Goal: Task Accomplishment & Management: Complete application form

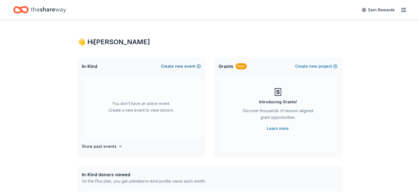
click at [182, 65] on span "new" at bounding box center [179, 66] width 8 height 7
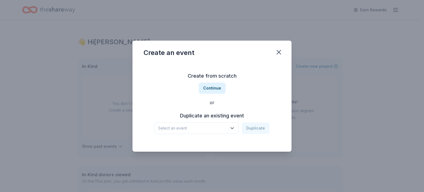
click at [202, 131] on span "Select an event" at bounding box center [192, 128] width 69 height 7
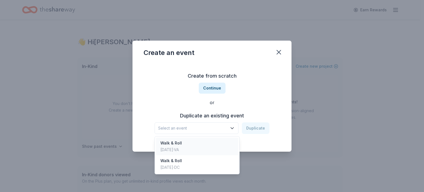
click at [182, 146] on div "Sep 28, 2024 · VA" at bounding box center [171, 149] width 22 height 7
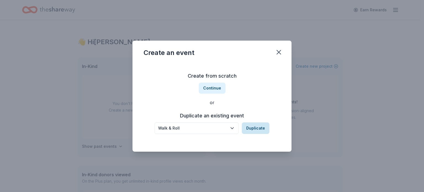
click at [254, 128] on button "Duplicate" at bounding box center [256, 128] width 28 height 12
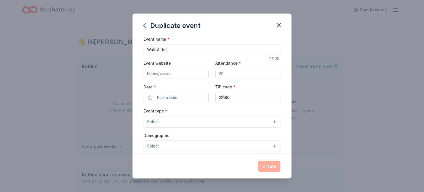
click at [173, 76] on input "Event website" at bounding box center [175, 73] width 65 height 11
click at [177, 95] on button "Pick a date" at bounding box center [175, 97] width 65 height 11
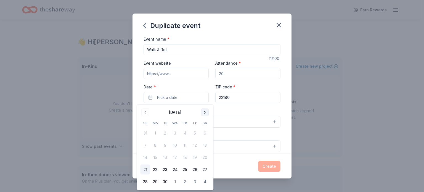
click at [205, 111] on button "Go to next month" at bounding box center [205, 112] width 8 height 8
click at [147, 179] on button "26" at bounding box center [145, 181] width 10 height 10
click at [229, 114] on div "Event type * Select" at bounding box center [211, 117] width 137 height 20
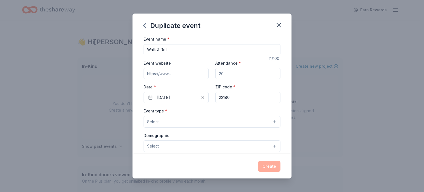
click at [213, 124] on button "Select" at bounding box center [211, 122] width 137 height 12
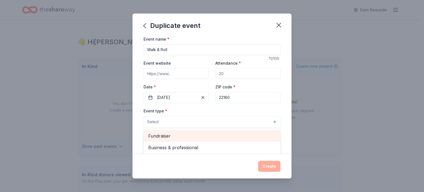
click at [203, 135] on span "Fundraiser" at bounding box center [211, 135] width 127 height 7
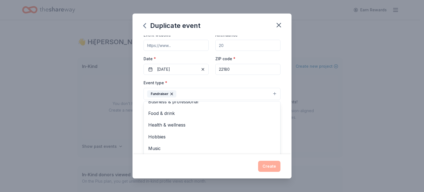
scroll to position [29, 0]
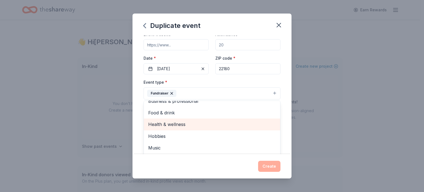
click at [189, 125] on span "Health & wellness" at bounding box center [211, 123] width 127 height 7
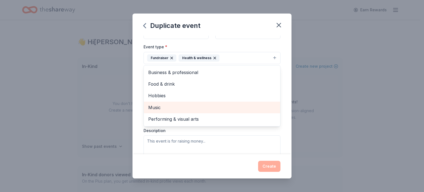
scroll to position [65, 0]
click at [285, 109] on div "Event name * Walk & Roll 11 /100 Event website Attendance * Date * 10/26/2025 Z…" at bounding box center [211, 95] width 159 height 118
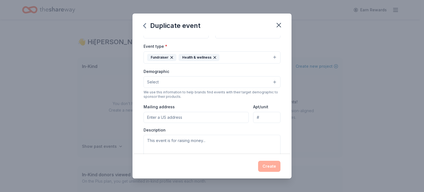
click at [167, 117] on input "Mailing address" at bounding box center [195, 117] width 105 height 11
type input "8522 West Oak Place, Vienna, VA, 22182"
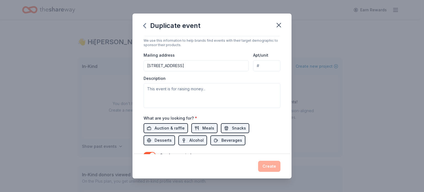
scroll to position [116, 0]
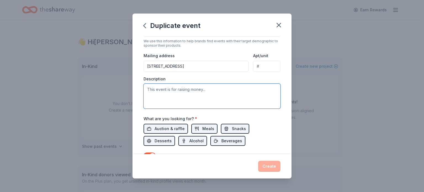
click at [203, 92] on textarea at bounding box center [211, 96] width 137 height 25
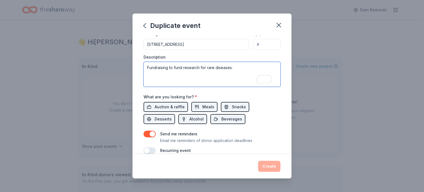
scroll to position [138, 0]
type textarea "Fundraising to fund research for rare diseases."
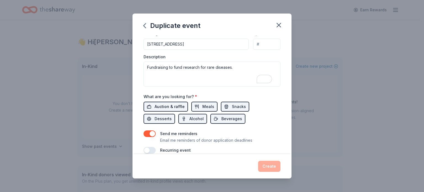
click at [165, 106] on span "Auction & raffle" at bounding box center [169, 106] width 30 height 7
click at [200, 108] on button "Meals" at bounding box center [204, 106] width 26 height 10
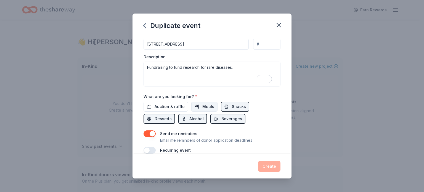
click at [200, 108] on button "Meals" at bounding box center [204, 106] width 26 height 10
click at [232, 105] on span "Snacks" at bounding box center [239, 106] width 14 height 7
click at [223, 119] on span "Beverages" at bounding box center [231, 118] width 21 height 7
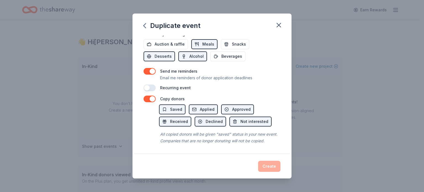
scroll to position [206, 0]
click at [173, 106] on span "Saved" at bounding box center [176, 109] width 12 height 7
click at [200, 106] on span "Applied" at bounding box center [207, 109] width 15 height 7
click at [235, 106] on span "Approved" at bounding box center [241, 109] width 18 height 7
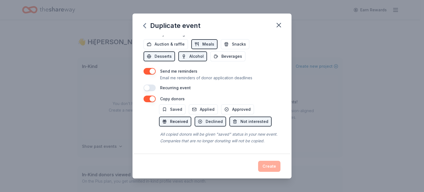
click at [171, 118] on span "Received" at bounding box center [179, 121] width 18 height 7
click at [219, 118] on span "Declined" at bounding box center [213, 121] width 17 height 7
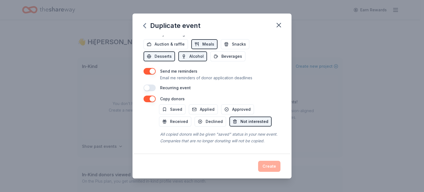
click at [245, 118] on span "Not interested" at bounding box center [254, 121] width 28 height 7
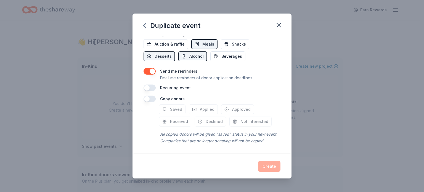
click at [148, 95] on button "button" at bounding box center [149, 98] width 12 height 7
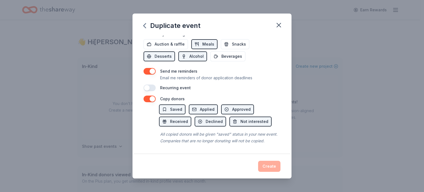
click at [270, 166] on div "Create" at bounding box center [211, 165] width 137 height 11
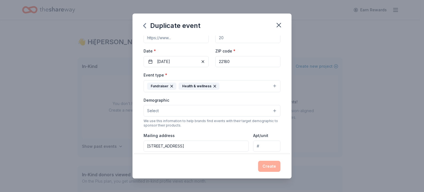
scroll to position [35, 0]
click at [206, 110] on button "Select" at bounding box center [211, 111] width 137 height 12
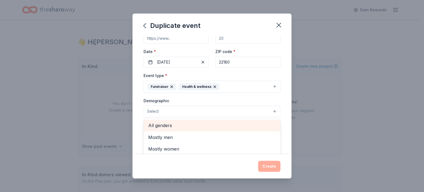
click at [191, 127] on span "All genders" at bounding box center [211, 125] width 127 height 7
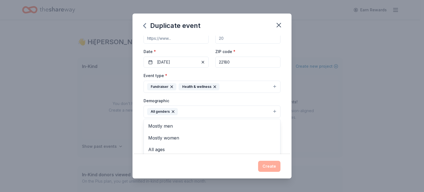
scroll to position [0, 0]
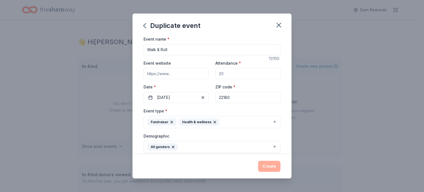
click at [181, 71] on div "Event name * Walk & Roll 11 /100 Event website Attendance * Date * 10/26/2025 Z…" at bounding box center [211, 164] width 137 height 256
click at [159, 73] on input "Event website" at bounding box center [175, 73] width 65 height 11
drag, startPoint x: 144, startPoint y: 75, endPoint x: 189, endPoint y: 76, distance: 44.1
click at [189, 76] on input "Event website" at bounding box center [175, 73] width 65 height 11
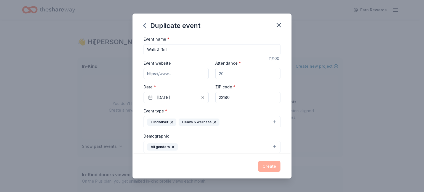
paste input "https://p2p.onecause.com/walkandroll25/jackie-kenney-madden"
click at [279, 142] on div "Event name * Walk & Roll 11 /100 Event website https://p2p.onecause.com/walkand…" at bounding box center [211, 95] width 159 height 118
drag, startPoint x: 146, startPoint y: 73, endPoint x: 245, endPoint y: 81, distance: 99.9
click at [245, 81] on div "Event website https://p2p.onecause.com/walkandroll25/jackie-kenney-madden Atten…" at bounding box center [211, 81] width 137 height 43
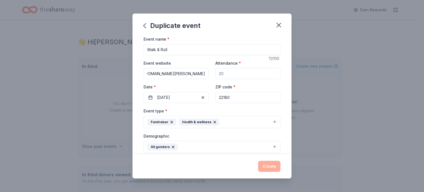
paste input
type input "https://p2p.onecause.com/walkandroll25"
click at [235, 136] on div "Demographic All genders" at bounding box center [211, 142] width 137 height 21
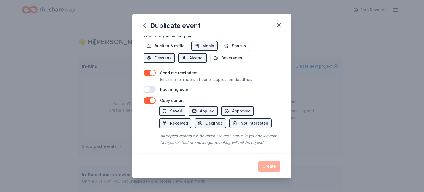
scroll to position [207, 0]
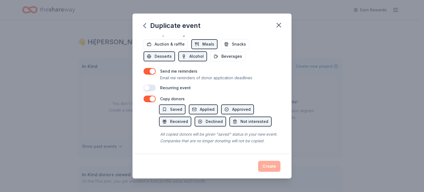
click at [243, 137] on div "All copied donors will be given "saved" status in your new event. Companies tha…" at bounding box center [219, 137] width 121 height 15
click at [246, 118] on span "Not interested" at bounding box center [254, 121] width 28 height 7
click at [267, 168] on div "Create" at bounding box center [211, 165] width 137 height 11
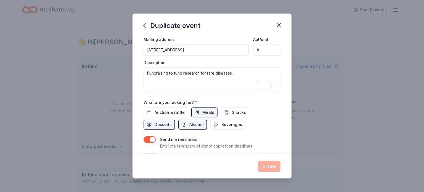
scroll to position [130, 0]
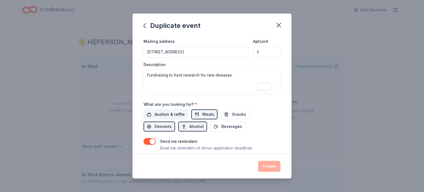
click at [174, 115] on span "Auction & raffle" at bounding box center [169, 114] width 30 height 7
click at [163, 126] on span "Desserts" at bounding box center [162, 126] width 17 height 7
click at [193, 127] on span "Alcohol" at bounding box center [196, 126] width 14 height 7
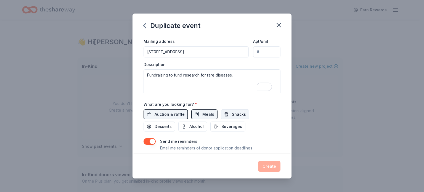
click at [225, 114] on button "Snacks" at bounding box center [235, 114] width 28 height 10
click at [205, 114] on span "Meals" at bounding box center [208, 114] width 12 height 7
click at [222, 127] on span "Beverages" at bounding box center [231, 126] width 21 height 7
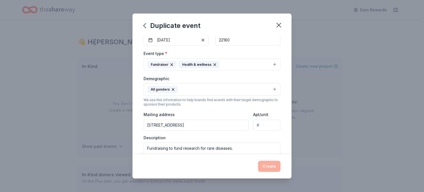
scroll to position [57, 0]
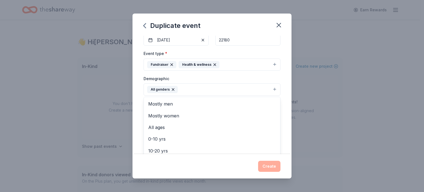
click at [271, 89] on button "All genders" at bounding box center [211, 89] width 137 height 12
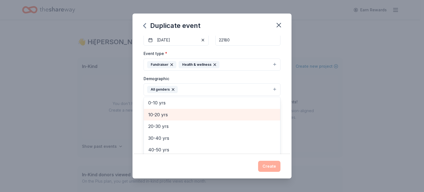
scroll to position [32, 0]
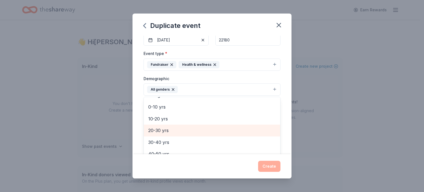
click at [251, 128] on span "20-30 yrs" at bounding box center [211, 130] width 127 height 7
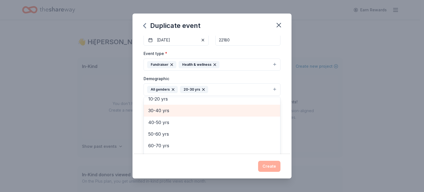
scroll to position [52, 0]
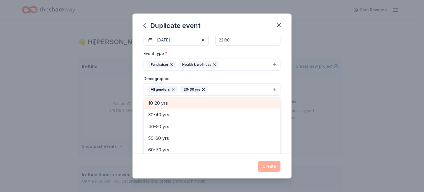
click at [202, 102] on div "10-20 yrs" at bounding box center [212, 103] width 136 height 12
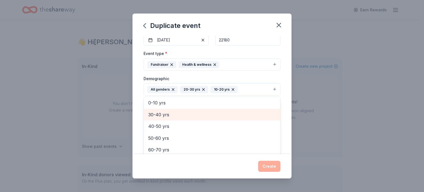
click at [186, 118] on div "30-40 yrs" at bounding box center [212, 115] width 136 height 12
click at [185, 112] on span "40-50 yrs" at bounding box center [211, 114] width 127 height 7
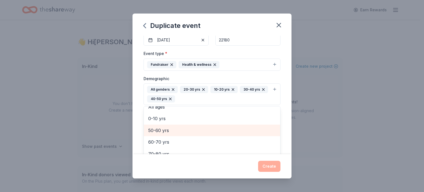
click at [185, 133] on span "50-60 yrs" at bounding box center [211, 130] width 127 height 7
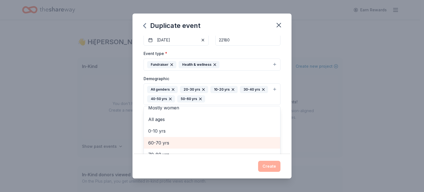
click at [183, 143] on span "60-70 yrs" at bounding box center [211, 142] width 127 height 7
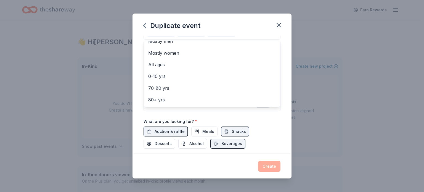
scroll to position [125, 0]
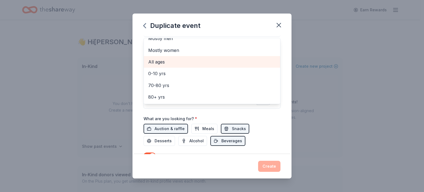
click at [159, 57] on div "All ages" at bounding box center [212, 62] width 136 height 12
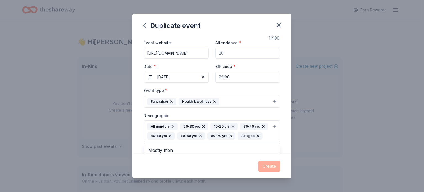
scroll to position [18, 0]
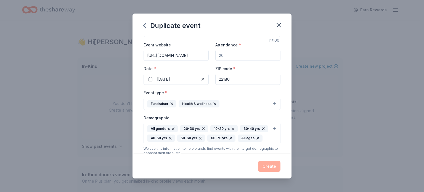
click at [202, 129] on icon "button" at bounding box center [203, 128] width 2 height 2
click at [201, 129] on icon "button" at bounding box center [202, 128] width 2 height 2
click at [202, 129] on icon "button" at bounding box center [203, 128] width 2 height 2
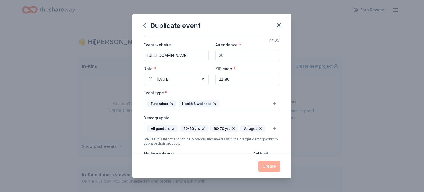
click at [202, 129] on icon "button" at bounding box center [203, 128] width 2 height 2
click at [201, 129] on icon "button" at bounding box center [203, 128] width 4 height 4
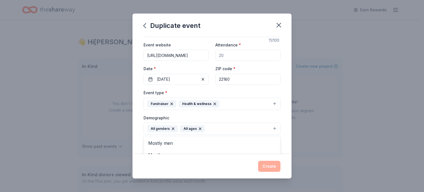
click at [286, 139] on div "Event name * Walk & Roll 11 /100 Event website https://p2p.onecause.com/walkand…" at bounding box center [211, 95] width 159 height 118
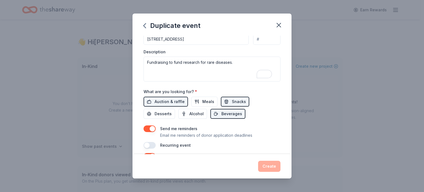
scroll to position [207, 0]
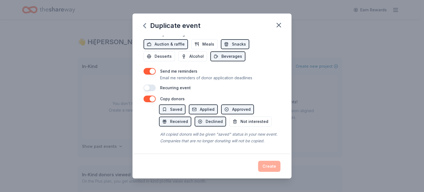
click at [274, 163] on div "Create" at bounding box center [211, 165] width 137 height 11
click at [271, 166] on div "Create" at bounding box center [211, 165] width 137 height 11
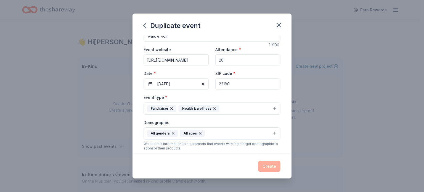
scroll to position [0, 0]
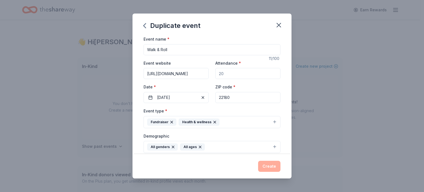
click at [191, 49] on input "Walk & Roll" at bounding box center [211, 49] width 137 height 11
click at [219, 31] on div "Duplicate event" at bounding box center [211, 25] width 159 height 22
click at [280, 133] on div "Event name * Walk & Roll 11 /100 Event website https://p2p.onecause.com/walkand…" at bounding box center [211, 95] width 159 height 118
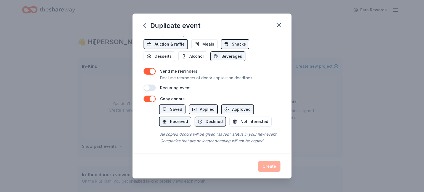
scroll to position [205, 0]
click at [151, 84] on button "button" at bounding box center [149, 87] width 12 height 7
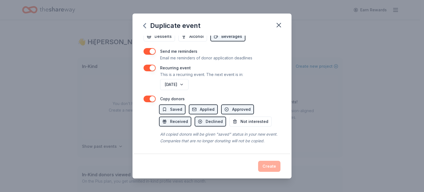
scroll to position [157, 0]
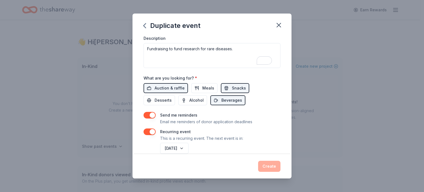
click at [148, 129] on button "button" at bounding box center [149, 131] width 12 height 7
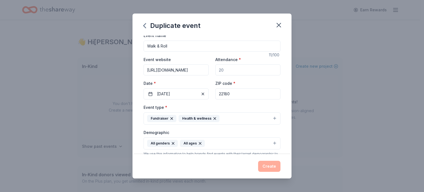
scroll to position [0, 0]
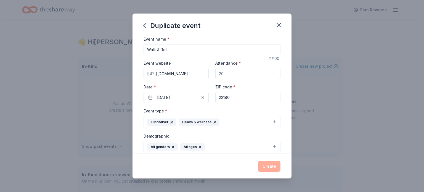
click at [216, 52] on input "Walk & Roll" at bounding box center [211, 49] width 137 height 11
click at [212, 32] on div "Duplicate event" at bounding box center [211, 25] width 159 height 22
click at [270, 166] on div "Create" at bounding box center [211, 165] width 137 height 11
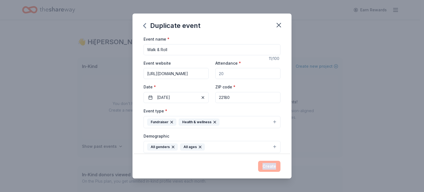
click at [270, 166] on div "Create" at bounding box center [211, 165] width 137 height 11
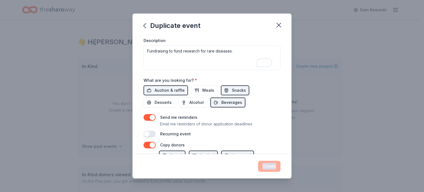
scroll to position [152, 0]
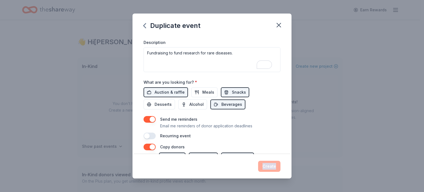
click at [147, 145] on button "button" at bounding box center [149, 146] width 12 height 7
click at [149, 119] on button "button" at bounding box center [149, 119] width 12 height 7
click at [287, 112] on div "Event name * Walk & Roll 11 /100 Event website https://p2p.onecause.com/walkand…" at bounding box center [211, 95] width 159 height 118
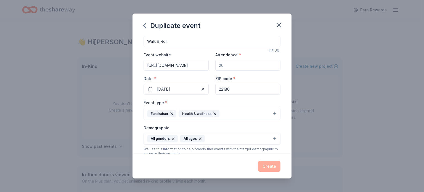
scroll to position [0, 0]
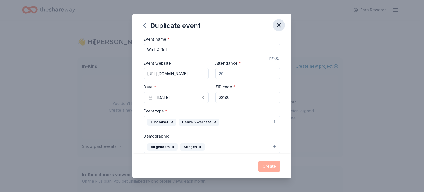
click at [277, 23] on icon "button" at bounding box center [279, 25] width 4 height 4
click at [256, 97] on input "22180" at bounding box center [247, 97] width 65 height 11
click at [173, 52] on input "Walk & Roll" at bounding box center [211, 49] width 137 height 11
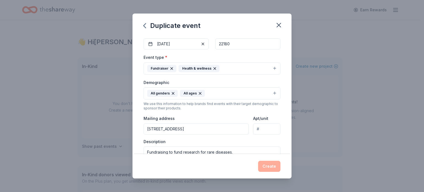
scroll to position [149, 0]
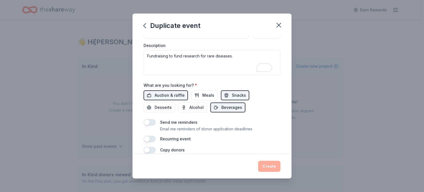
type button "on"
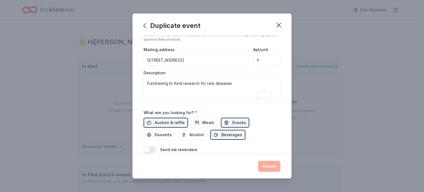
scroll to position [0, 0]
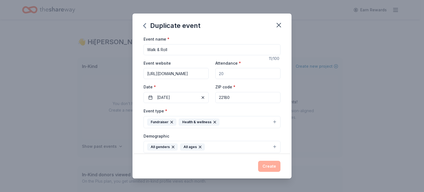
click at [269, 166] on div "Create" at bounding box center [211, 165] width 137 height 11
click at [144, 26] on icon "button" at bounding box center [144, 25] width 2 height 4
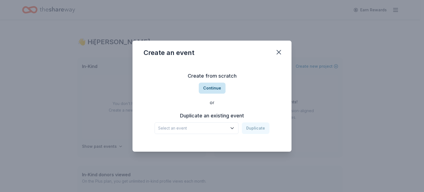
click at [213, 88] on button "Continue" at bounding box center [212, 87] width 27 height 11
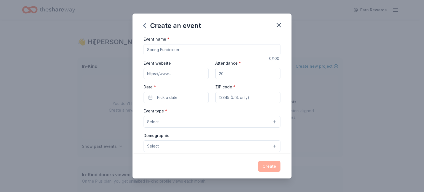
click at [181, 46] on input "Event name *" at bounding box center [211, 49] width 137 height 11
type input "2025 Walk & Roll"
click at [174, 75] on input "Event website" at bounding box center [175, 73] width 65 height 11
paste input "https://p2p.onecause.com/walkandroll25"
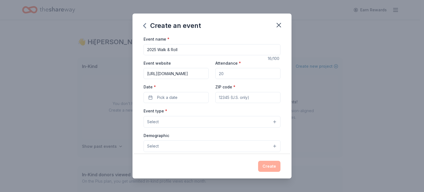
type input "https://p2p.onecause.com/walkandroll25"
click at [228, 74] on input "Attendance *" at bounding box center [247, 73] width 65 height 11
type input "50"
click at [180, 98] on button "Pick a date" at bounding box center [175, 97] width 65 height 11
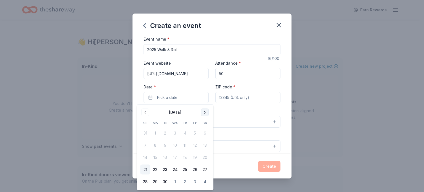
click at [204, 112] on button "Go to next month" at bounding box center [205, 112] width 8 height 8
click at [147, 181] on button "26" at bounding box center [145, 181] width 10 height 10
click at [232, 99] on input "ZIP code *" at bounding box center [247, 97] width 65 height 11
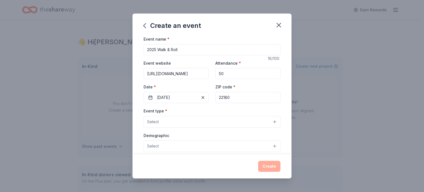
type input "22180"
click at [170, 120] on button "Select" at bounding box center [211, 122] width 137 height 12
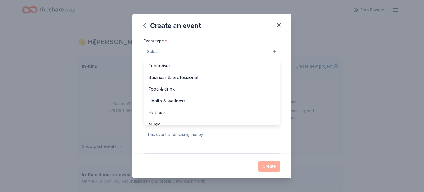
scroll to position [77, 0]
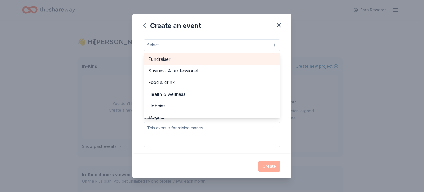
click at [174, 60] on span "Fundraiser" at bounding box center [211, 58] width 127 height 7
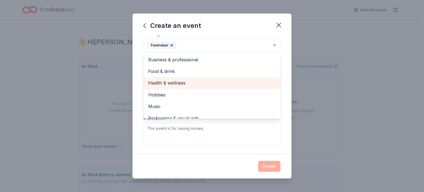
click at [174, 84] on span "Health & wellness" at bounding box center [211, 82] width 127 height 7
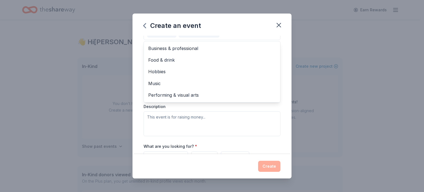
click at [209, 116] on div "Event type * Fundraiser Health & wellness Business & professional Food & drink …" at bounding box center [211, 77] width 137 height 117
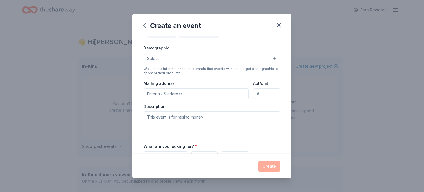
scroll to position [80, 0]
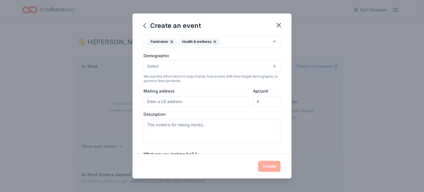
click at [166, 65] on button "Select" at bounding box center [211, 66] width 137 height 12
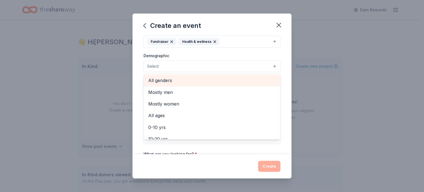
click at [166, 77] on span "All genders" at bounding box center [211, 80] width 127 height 7
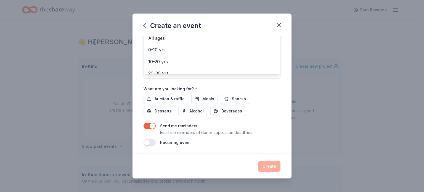
scroll to position [0, 0]
click at [221, 39] on span "All ages" at bounding box center [211, 38] width 127 height 7
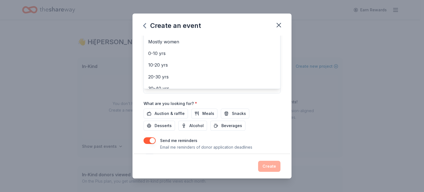
click at [264, 109] on div "Event name * 2025 Walk & Roll 16 /100 Event website https://p2p.onecause.com/wa…" at bounding box center [211, 32] width 137 height 256
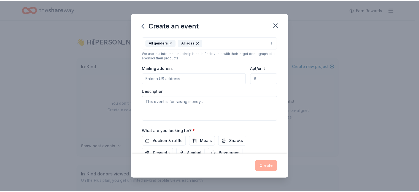
scroll to position [146, 0]
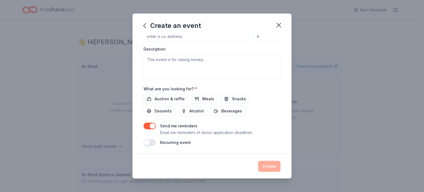
click at [274, 165] on div "Create" at bounding box center [211, 165] width 137 height 11
click at [281, 24] on icon "button" at bounding box center [279, 25] width 8 height 8
click at [173, 100] on span "Auction & raffle" at bounding box center [169, 98] width 30 height 7
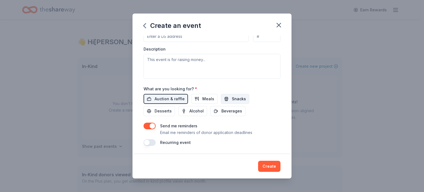
click at [232, 97] on span "Snacks" at bounding box center [239, 98] width 14 height 7
click at [228, 111] on span "Beverages" at bounding box center [231, 111] width 21 height 7
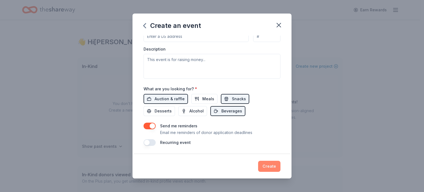
click at [272, 166] on button "Create" at bounding box center [269, 165] width 22 height 11
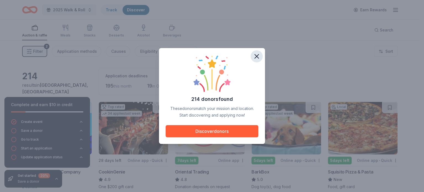
click at [256, 56] on icon "button" at bounding box center [256, 56] width 4 height 4
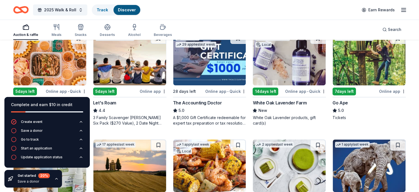
scroll to position [170, 0]
